Goal: Information Seeking & Learning: Find specific fact

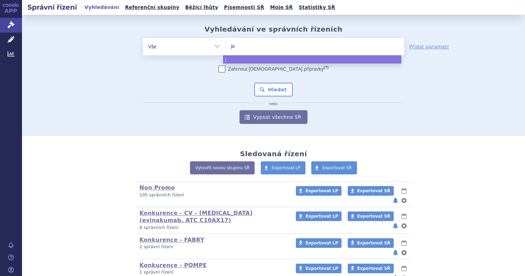
type input "jak"
type input "jakav"
type input "jakavi"
select select "jakavi"
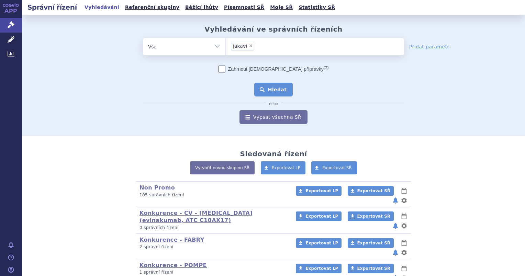
click at [273, 93] on button "Hledat" at bounding box center [273, 90] width 39 height 14
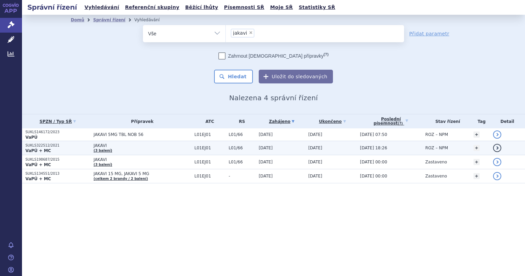
click at [48, 148] on p "VaPÚ + MC" at bounding box center [57, 150] width 65 height 5
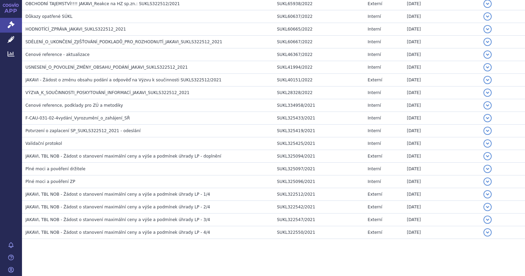
scroll to position [838, 0]
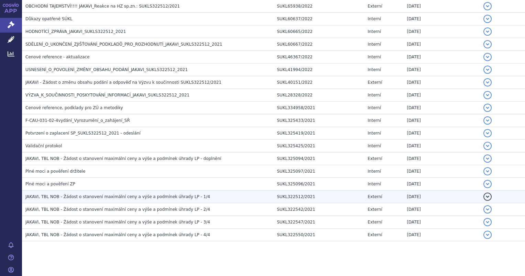
click at [45, 194] on span "JAKAVI, TBL NOB - Žádost o stanovení maximální ceny a výše a podmínek úhrady LP…" at bounding box center [117, 196] width 184 height 5
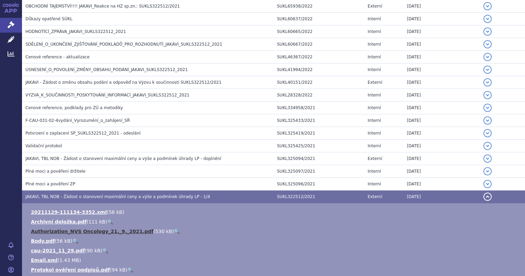
scroll to position [960, 0]
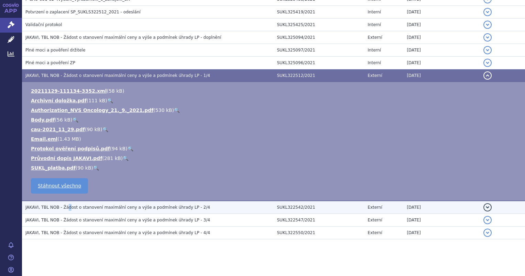
click at [66, 205] on span "JAKAVI, TBL NOB - Žádost o stanovení maximální ceny a výše a podmínek úhrady LP…" at bounding box center [117, 207] width 184 height 5
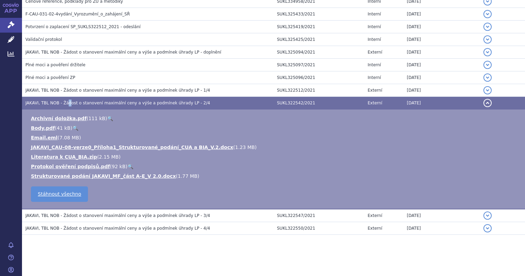
scroll to position [940, 0]
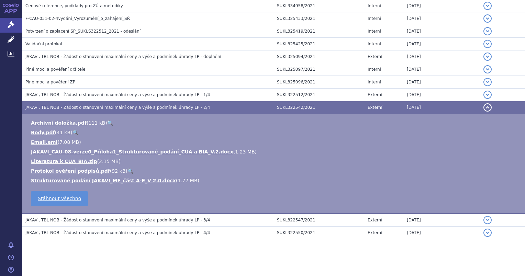
drag, startPoint x: 66, startPoint y: 202, endPoint x: 58, endPoint y: 258, distance: 56.8
click at [63, 218] on span "JAKAVI, TBL NOB - Žádost o stanovení maximální ceny a výše a podmínek úhrady LP…" at bounding box center [117, 220] width 184 height 5
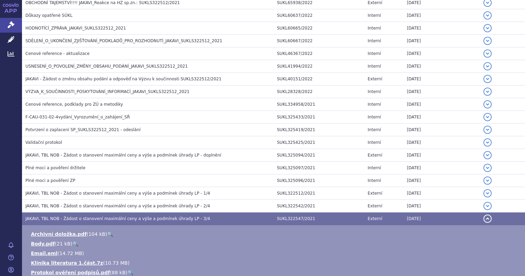
scroll to position [749, 0]
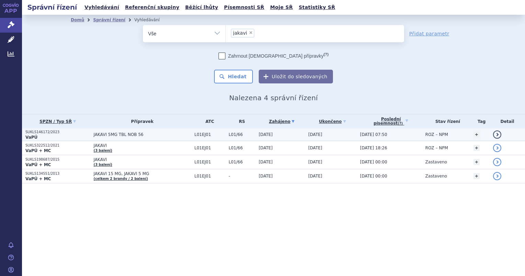
click at [52, 133] on p "SUKLS146172/2023" at bounding box center [57, 132] width 65 height 5
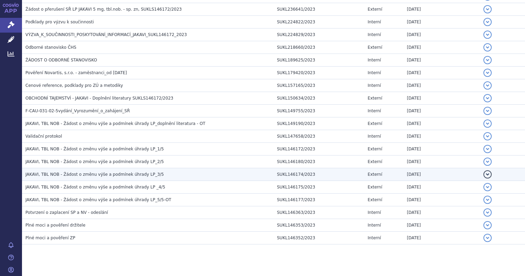
scroll to position [265, 0]
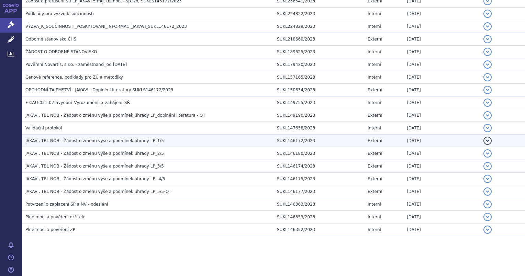
click at [75, 138] on span "JAKAVI, TBL NOB - Žádost o změnu výše a podmínek úhrady LP_1/5" at bounding box center [94, 140] width 138 height 5
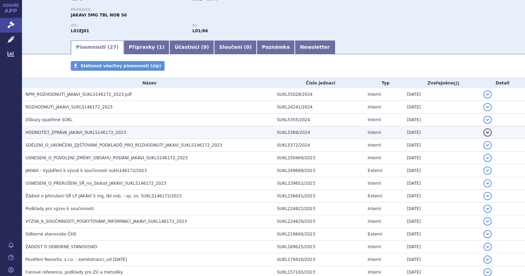
scroll to position [25, 0]
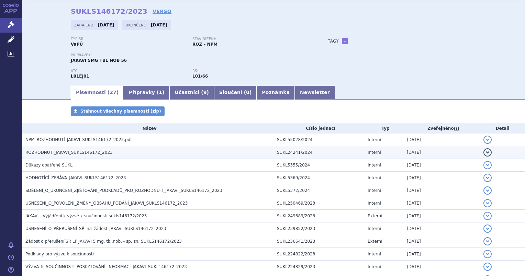
click at [51, 151] on span "ROZHODNUTÍ_JAKAVI_SUKLS146172_2023" at bounding box center [68, 152] width 87 height 5
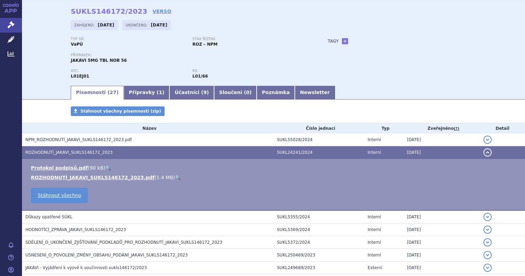
click at [175, 179] on link "🔍" at bounding box center [178, 177] width 6 height 5
click at [295, 95] on link "Newsletter" at bounding box center [315, 93] width 40 height 14
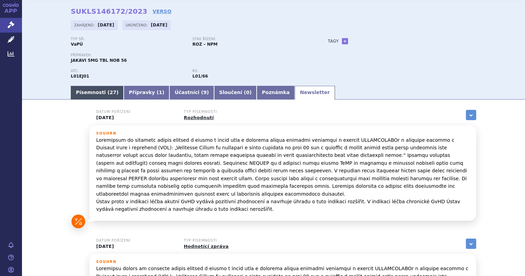
click at [102, 99] on link "Písemnosti ( 27 )" at bounding box center [97, 93] width 53 height 14
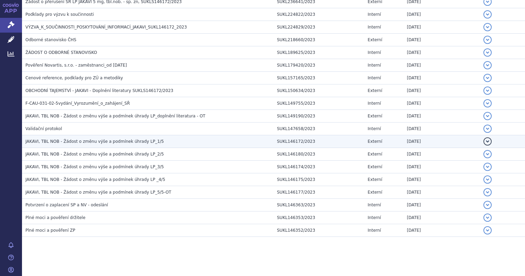
scroll to position [317, 0]
click at [56, 141] on span "JAKAVI, TBL NOB - Žádost o změnu výše a podmínek úhrady LP_1/5" at bounding box center [94, 141] width 138 height 5
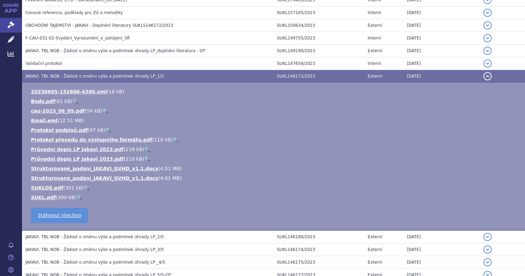
scroll to position [334, 0]
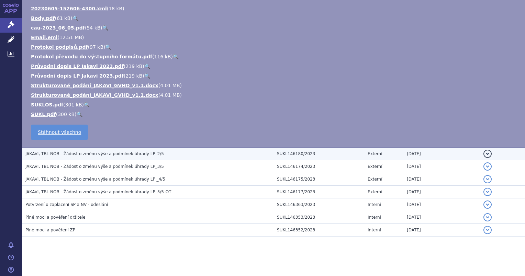
click at [57, 152] on span "JAKAVI, TBL NOB - Žádost o změnu výše a podmínek úhrady LP_2/5" at bounding box center [94, 154] width 138 height 5
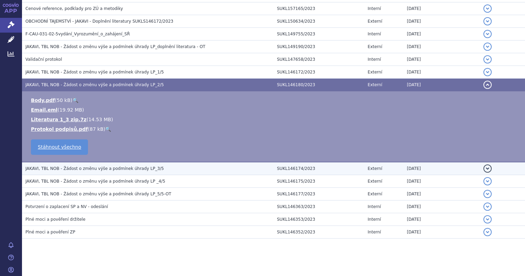
click at [55, 167] on span "JAKAVI, TBL NOB - Žádost o změnu výše a podmínek úhrady LP_3/5" at bounding box center [94, 168] width 138 height 5
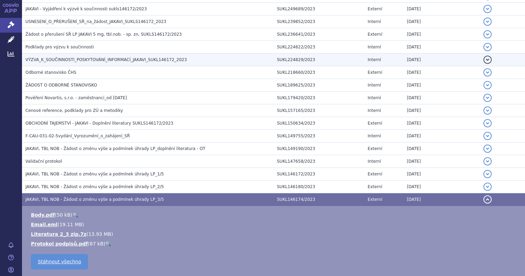
scroll to position [231, 0]
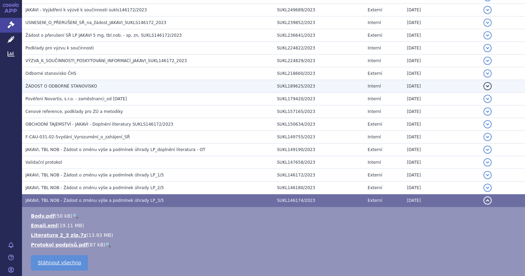
click at [44, 84] on span "ŽÁDOST O ODBORNÉ STANOVISKO" at bounding box center [60, 86] width 71 height 5
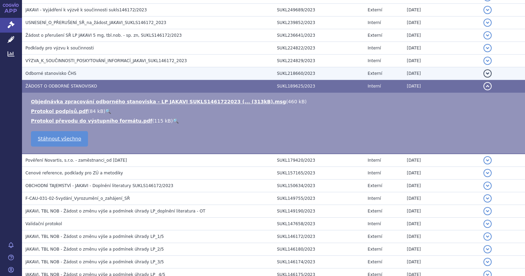
click at [50, 73] on span "Odborné stanovisko ČHS" at bounding box center [50, 73] width 51 height 5
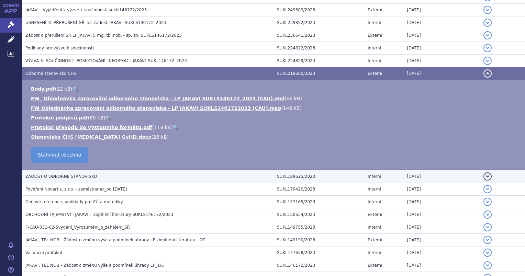
click at [71, 175] on span "ŽÁDOST O ODBORNÉ STANOVISKO" at bounding box center [60, 176] width 71 height 5
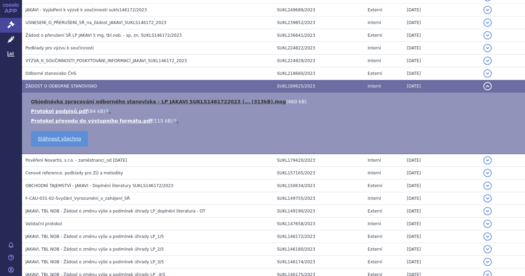
click at [115, 103] on link "Objednávka zpracování odborného stanoviska - LP JAKAVI SUKLS1461722023 (... (31…" at bounding box center [158, 101] width 255 height 5
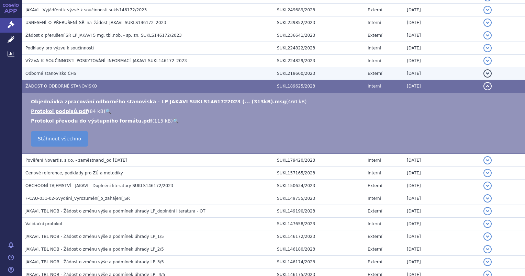
click at [57, 72] on span "Odborné stanovisko ČHS" at bounding box center [50, 73] width 51 height 5
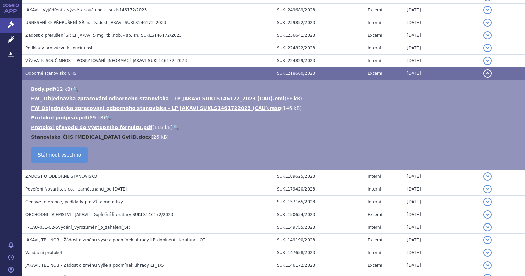
click at [88, 136] on link "Stanovisko ČHS [MEDICAL_DATA] GvHD.docx" at bounding box center [91, 136] width 120 height 5
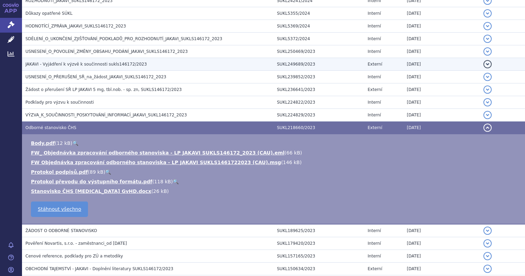
scroll to position [162, 0]
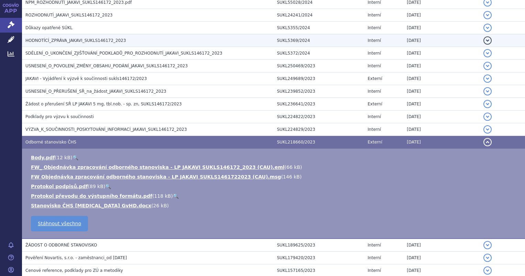
click at [41, 41] on span "HODNOTÍCÍ_ZPRÁVA_JAKAVI_SUKLS146172_2023" at bounding box center [75, 40] width 101 height 5
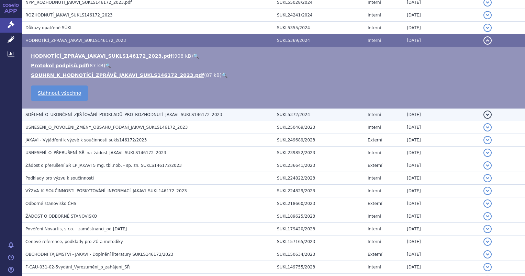
click at [52, 115] on span "SDĚLENÍ_O_UKONČENÍ_ZJIŠŤOVÁNÍ_PODKLADŮ_PRO_ROZHODNUTÍ_JAKAVI_SUKLS146172_2023" at bounding box center [123, 114] width 197 height 5
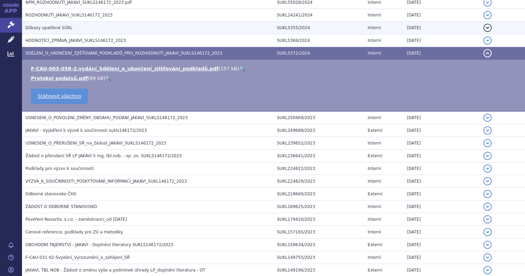
click at [43, 30] on span "Důkazy opatřené SÚKL" at bounding box center [48, 27] width 47 height 5
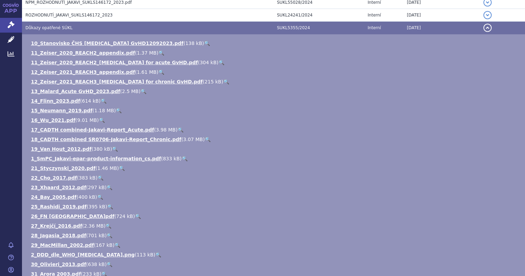
click at [204, 44] on link "🔍" at bounding box center [207, 43] width 6 height 5
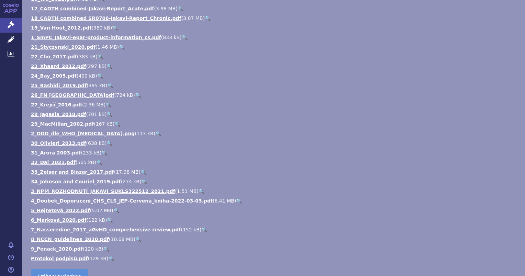
scroll to position [300, 0]
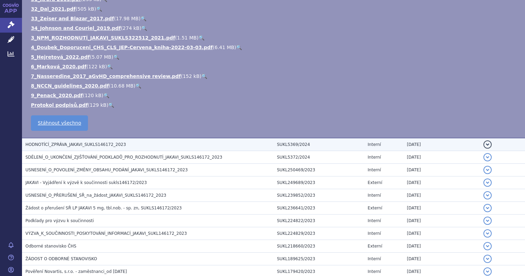
click at [76, 148] on td "HODNOTÍCÍ_ZPRÁVA_JAKAVI_SUKLS146172_2023" at bounding box center [147, 144] width 251 height 13
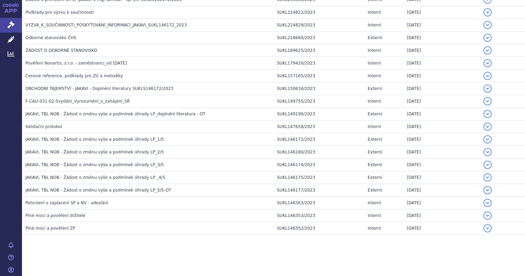
scroll to position [59, 0]
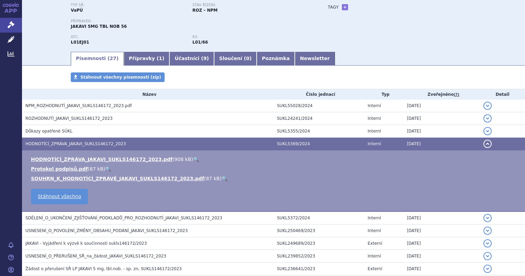
click at [193, 161] on link "🔍" at bounding box center [196, 159] width 6 height 5
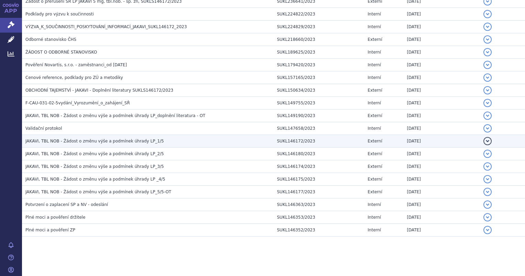
click at [83, 135] on td "JAKAVI, TBL NOB - Žádost o změnu výše a podmínek úhrady LP_1/5" at bounding box center [147, 141] width 251 height 13
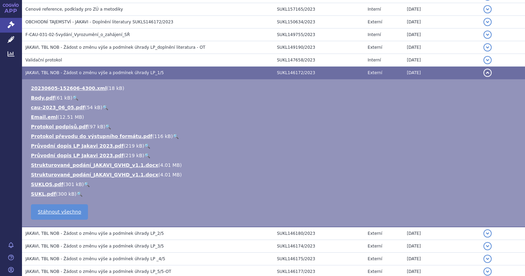
scroll to position [334, 0]
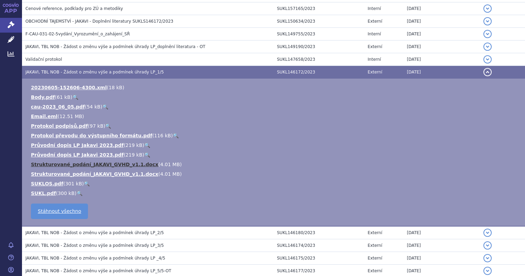
click at [124, 163] on link "Strukturované_podání_JAKAVI_GVHD_v1.1.docx" at bounding box center [94, 164] width 127 height 5
